Goal: Information Seeking & Learning: Learn about a topic

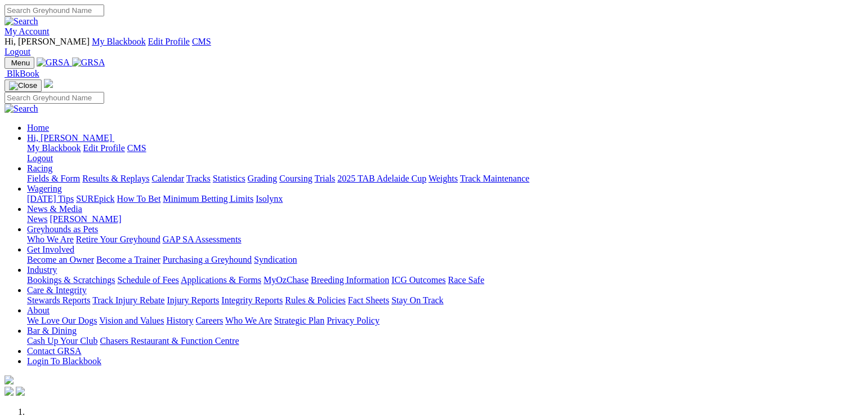
click at [52, 163] on link "Racing" at bounding box center [39, 168] width 25 height 10
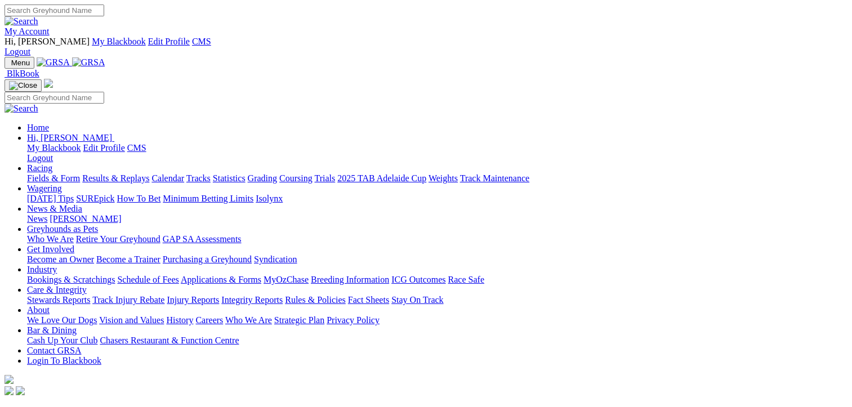
click at [55, 173] on link "Fields & Form" at bounding box center [53, 178] width 53 height 10
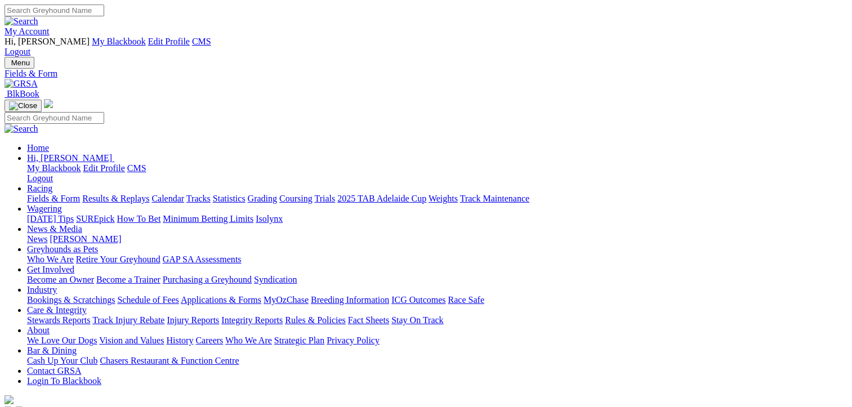
select select "SA"
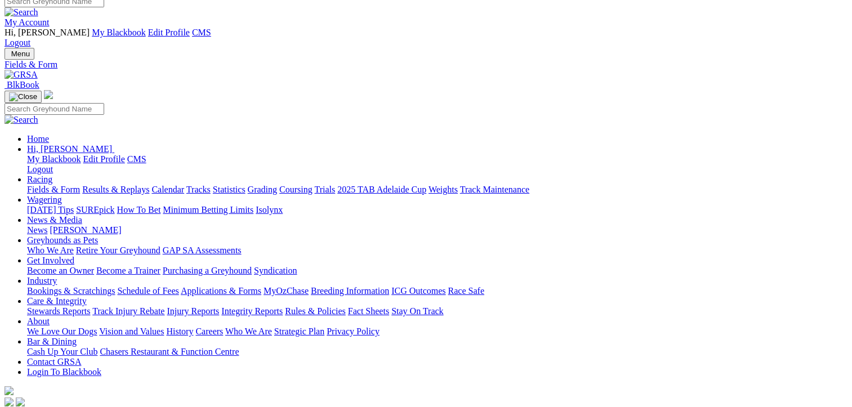
scroll to position [282, 0]
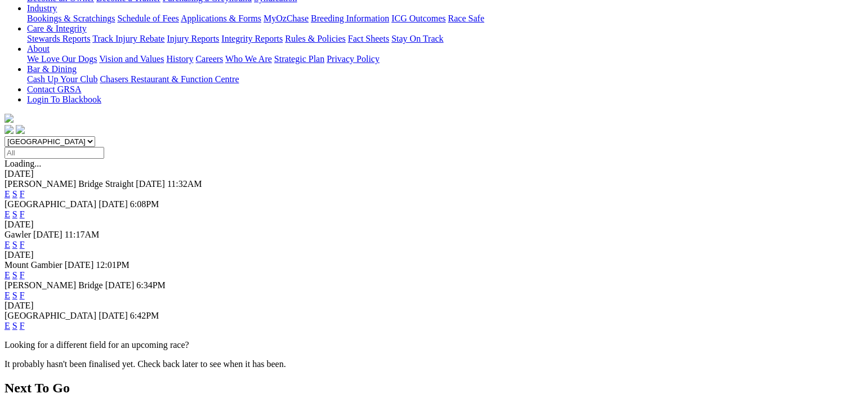
click at [10, 321] on link "E" at bounding box center [8, 326] width 6 height 10
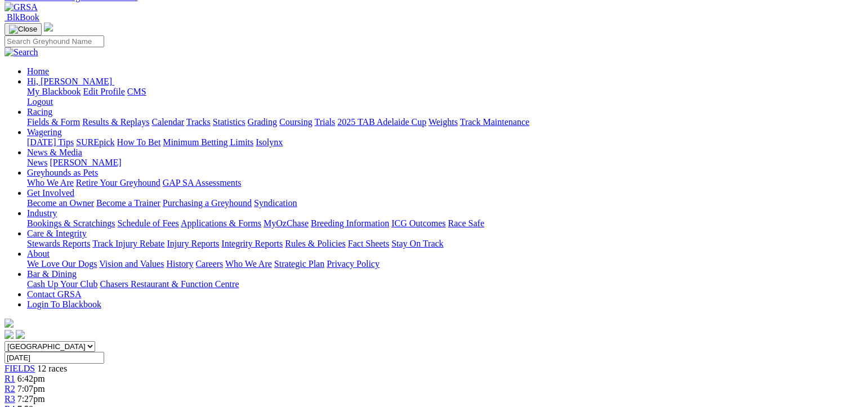
scroll to position [56, 0]
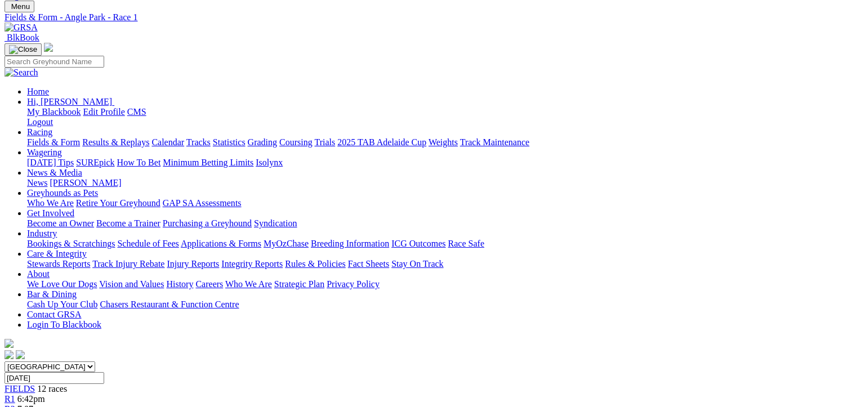
click at [218, 404] on div "R2 7:07pm" at bounding box center [426, 409] width 843 height 10
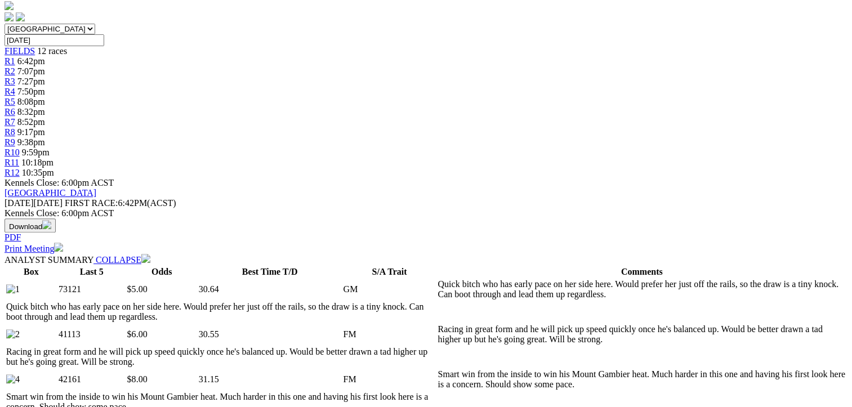
scroll to position [169, 0]
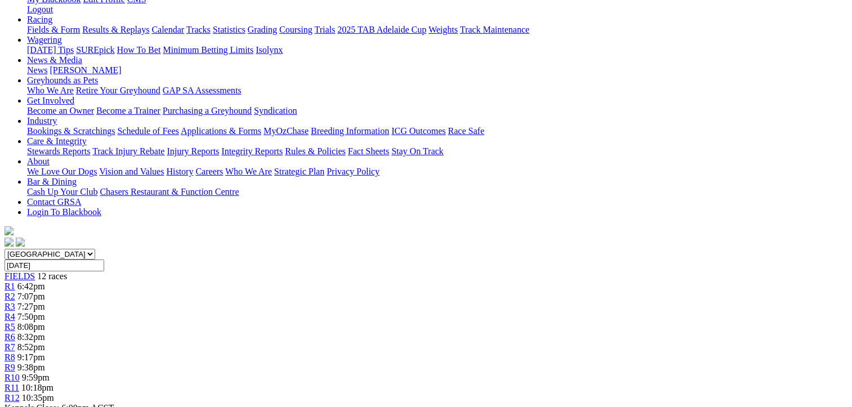
click at [266, 302] on div "R3 7:27pm" at bounding box center [426, 307] width 843 height 10
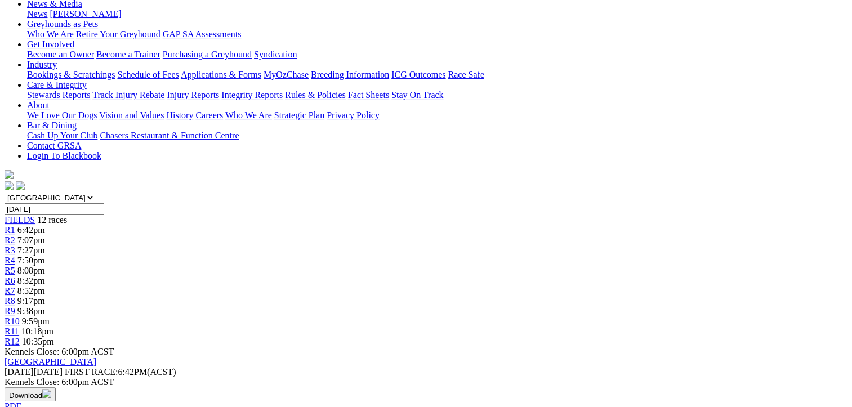
scroll to position [113, 0]
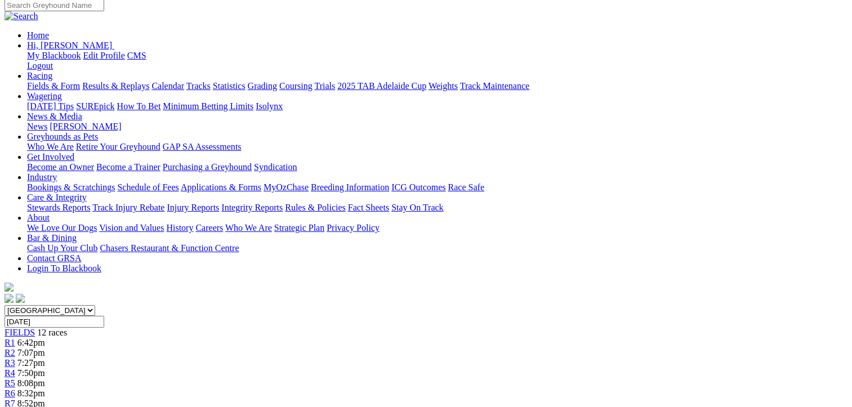
click at [15, 368] on link "R4" at bounding box center [10, 373] width 11 height 10
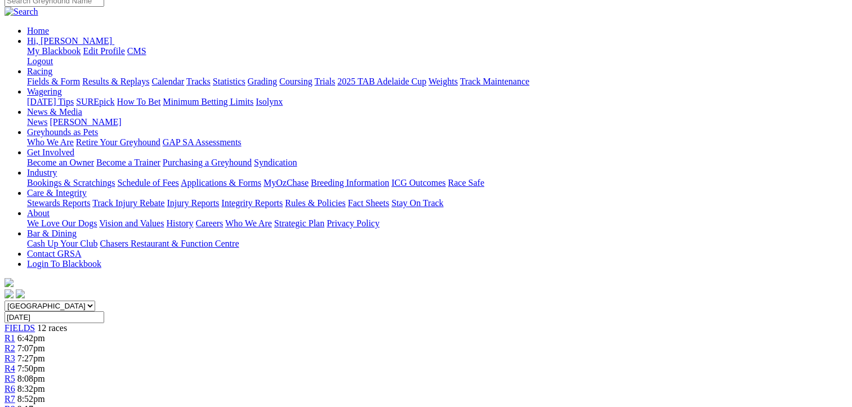
scroll to position [113, 0]
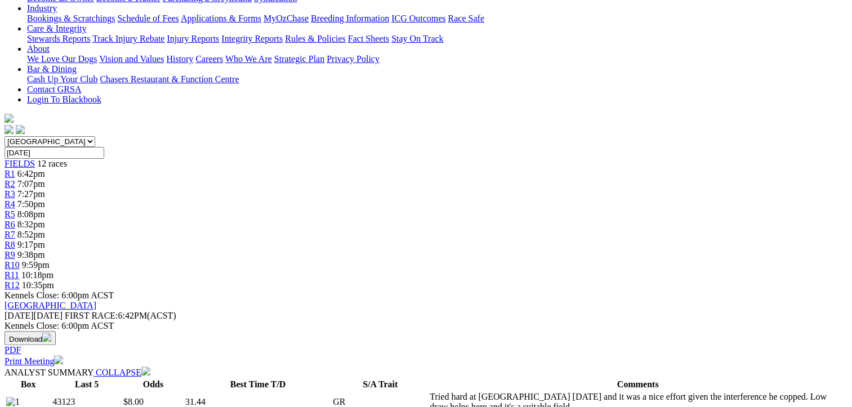
scroll to position [56, 0]
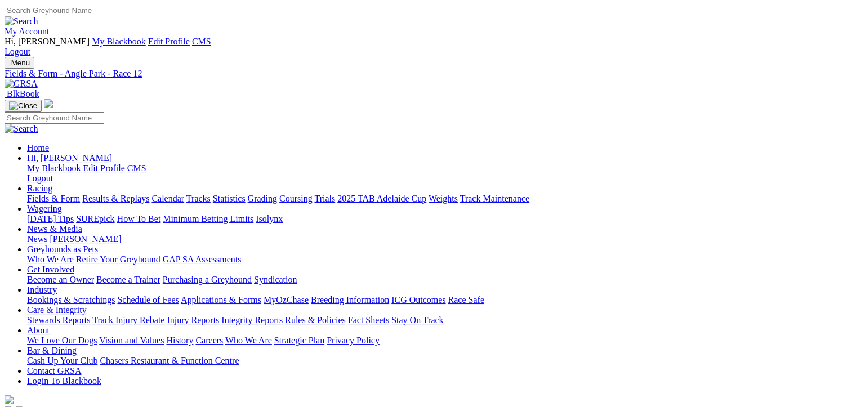
click at [277, 194] on link "Grading" at bounding box center [262, 199] width 29 height 10
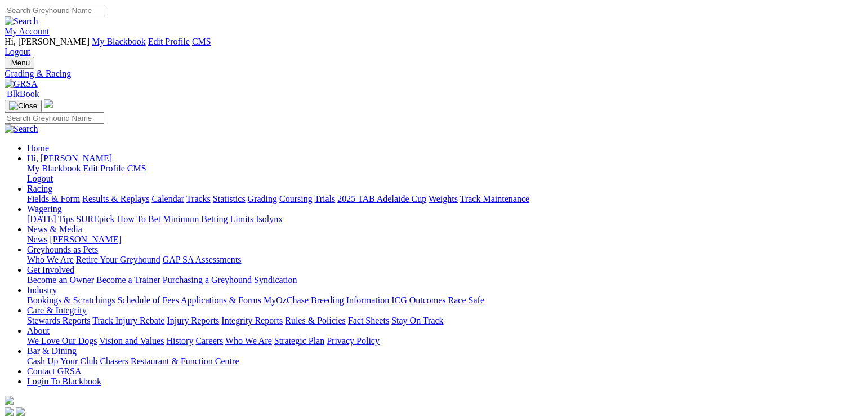
click at [82, 224] on link "News & Media" at bounding box center [54, 229] width 55 height 10
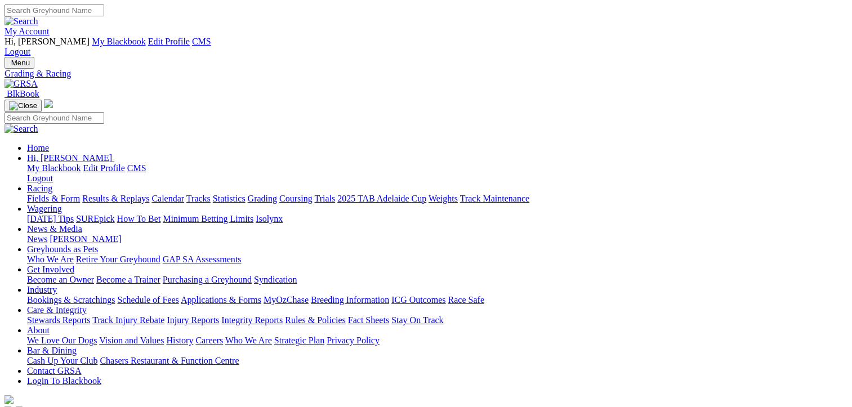
click at [82, 224] on link "News & Media" at bounding box center [54, 229] width 55 height 10
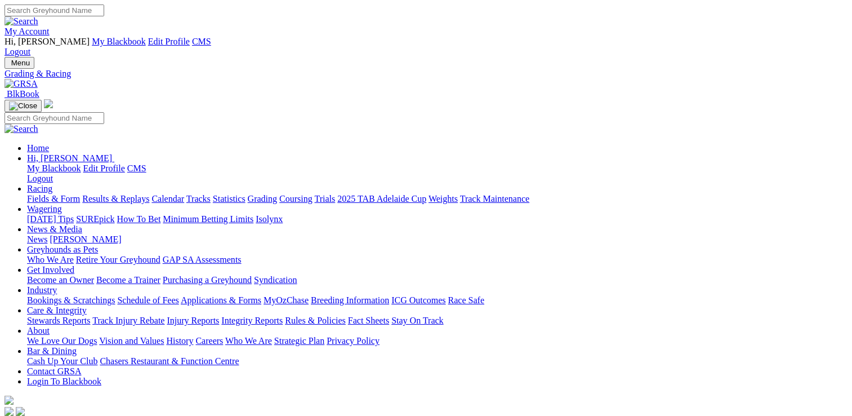
click at [121, 234] on link "[PERSON_NAME]" at bounding box center [86, 239] width 72 height 10
